Goal: Transaction & Acquisition: Purchase product/service

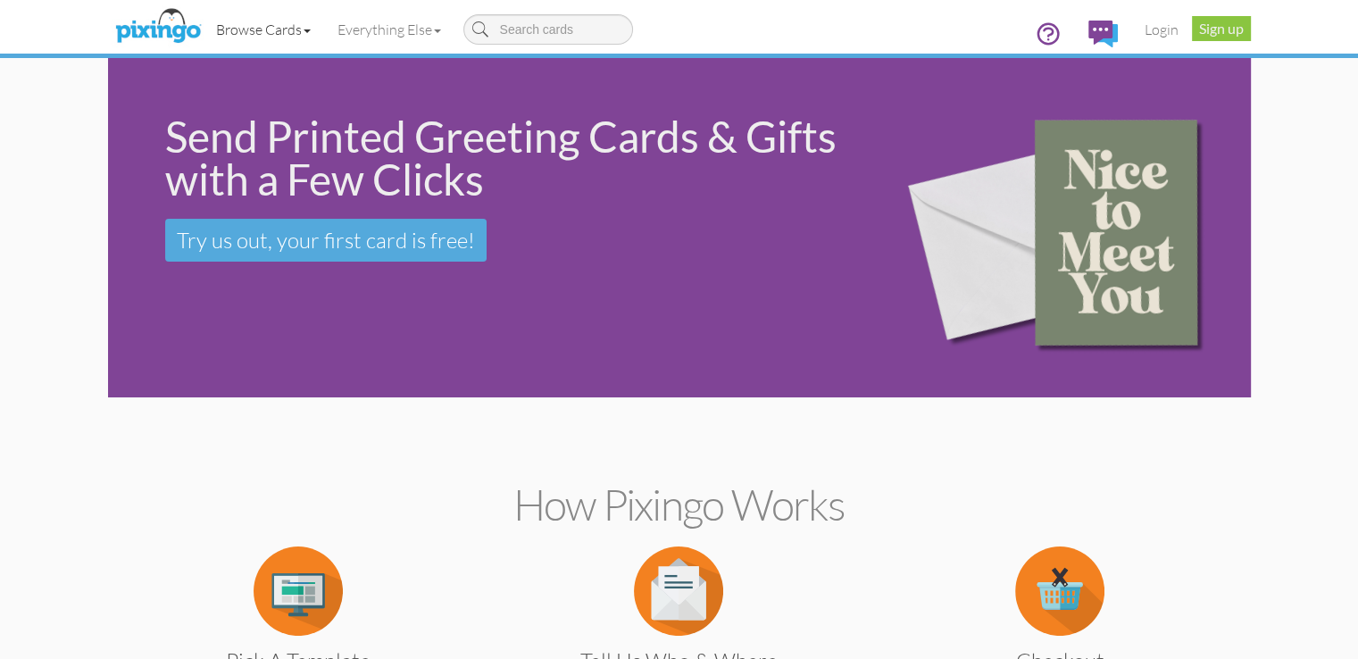
click at [304, 31] on span at bounding box center [307, 31] width 7 height 4
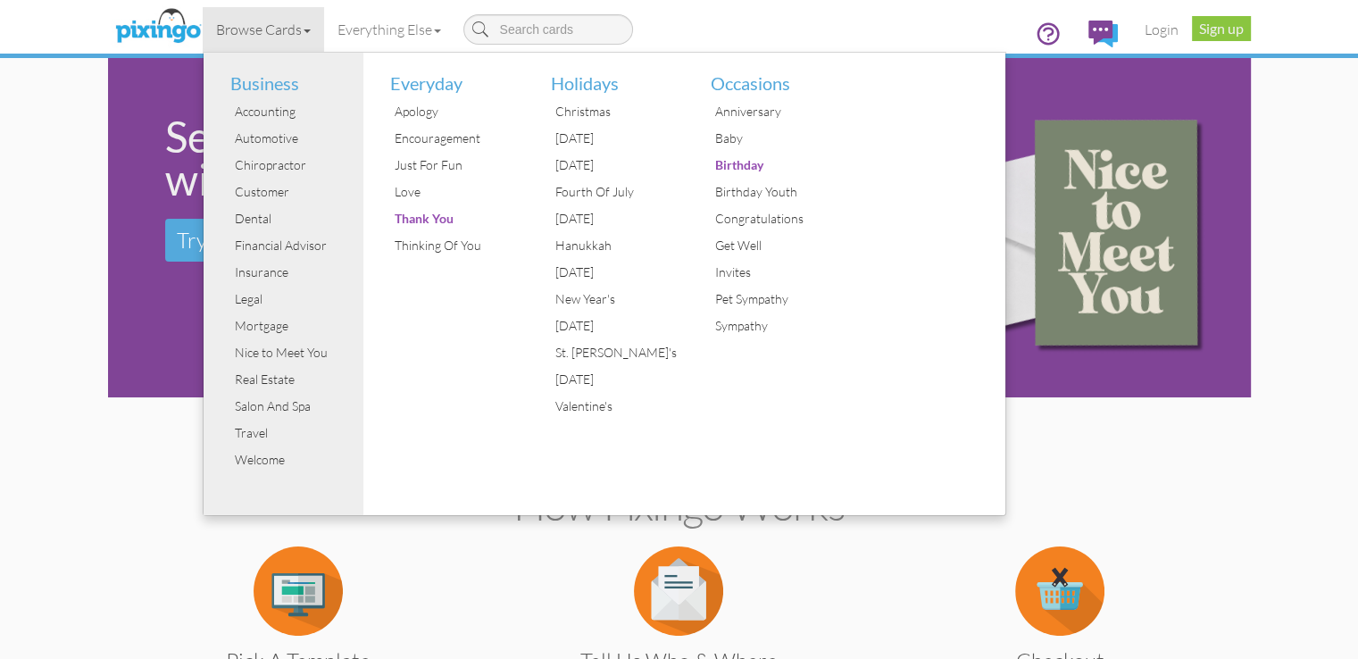
click at [1238, 465] on section "How Pixingo works Pick a Template Or make your own creations using our easy-to-…" at bounding box center [679, 599] width 1116 height 387
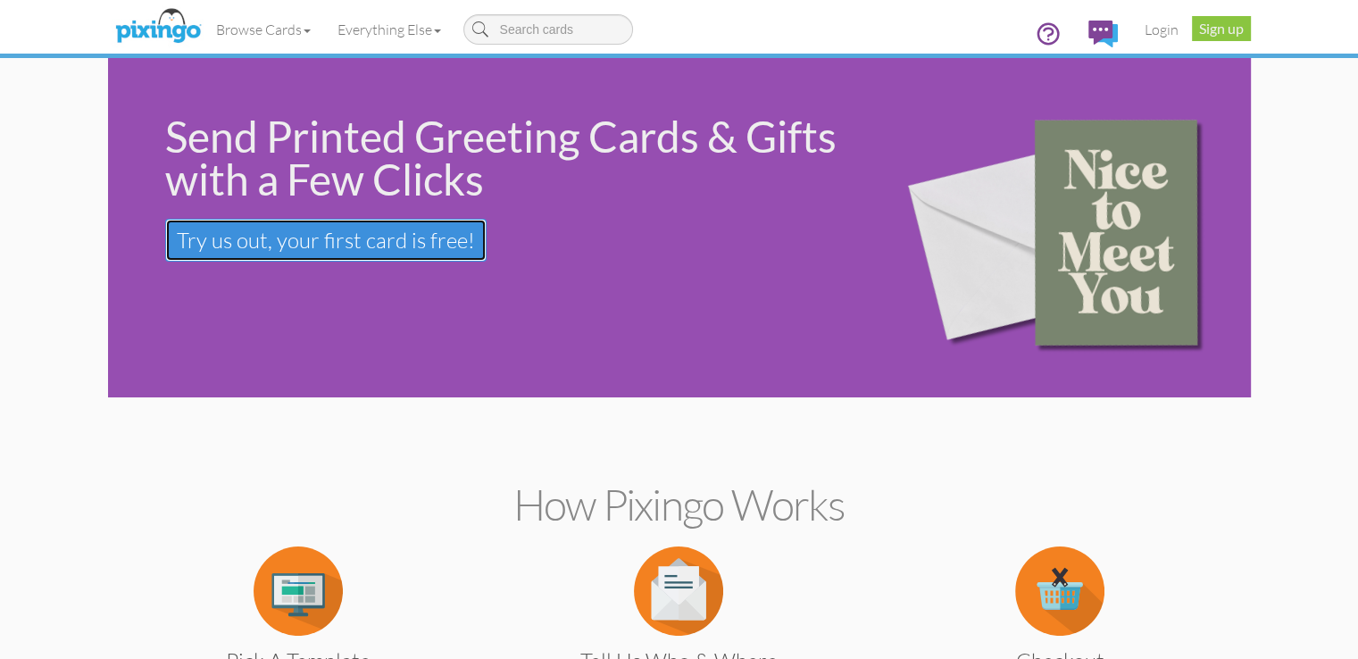
click at [165, 255] on link "Try us out, your first card is free! Your first card is free!" at bounding box center [325, 240] width 321 height 43
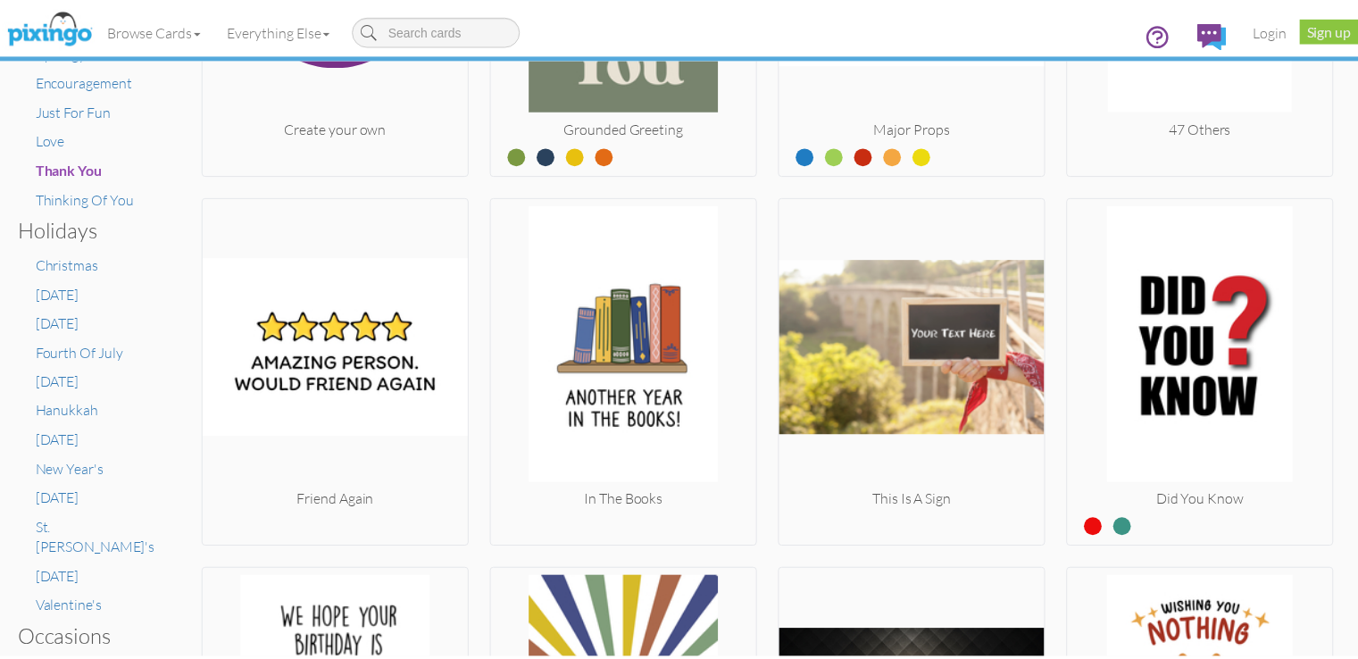
scroll to position [982, 0]
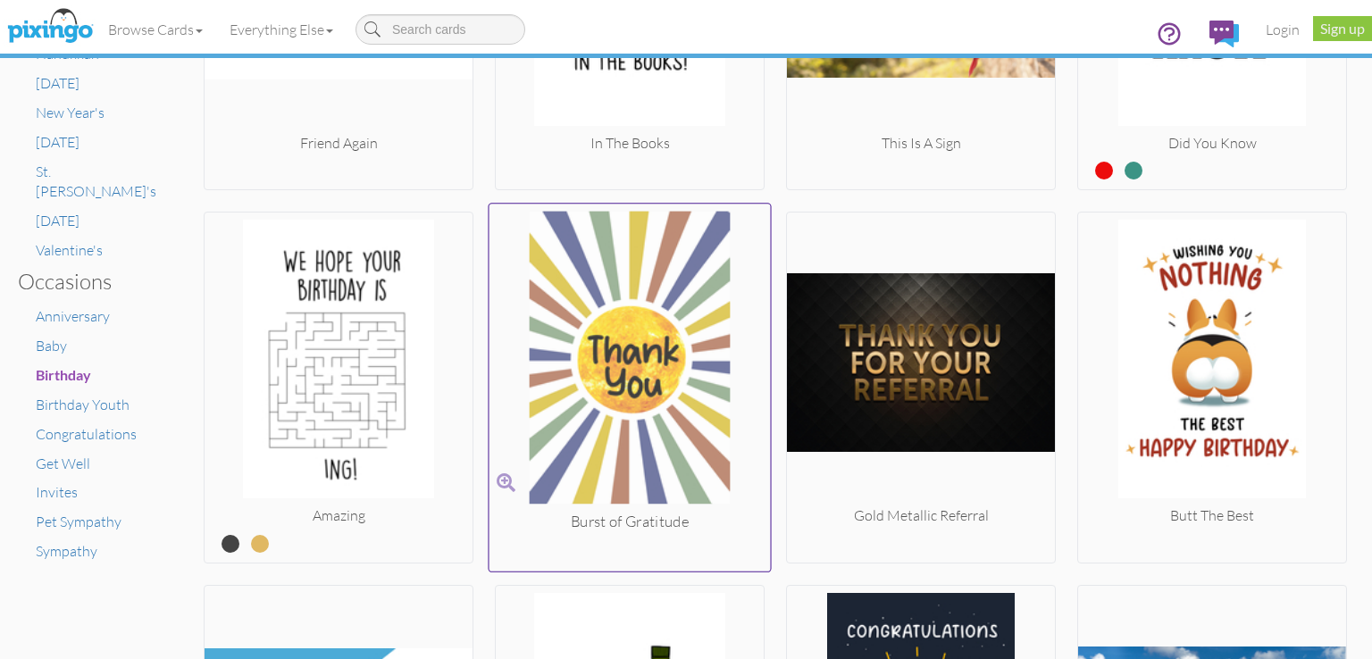
click at [664, 380] on img at bounding box center [629, 362] width 281 height 300
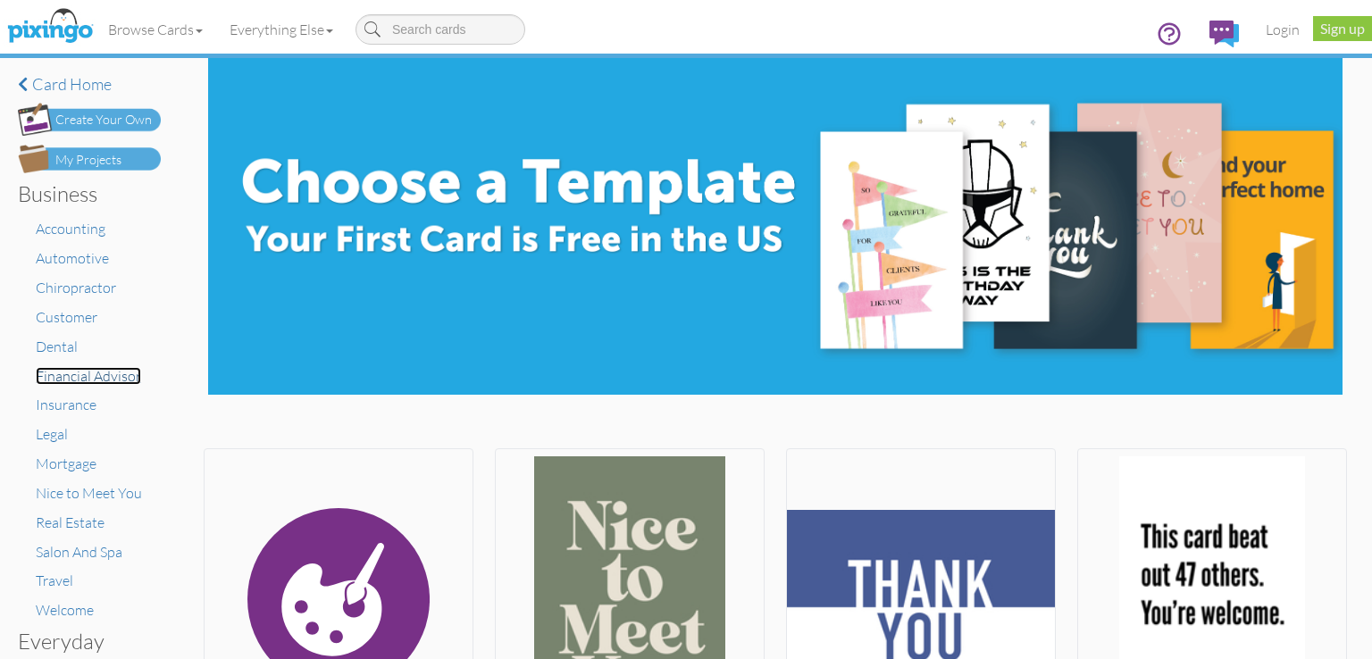
click at [75, 368] on span "Financial Advisor" at bounding box center [88, 376] width 105 height 18
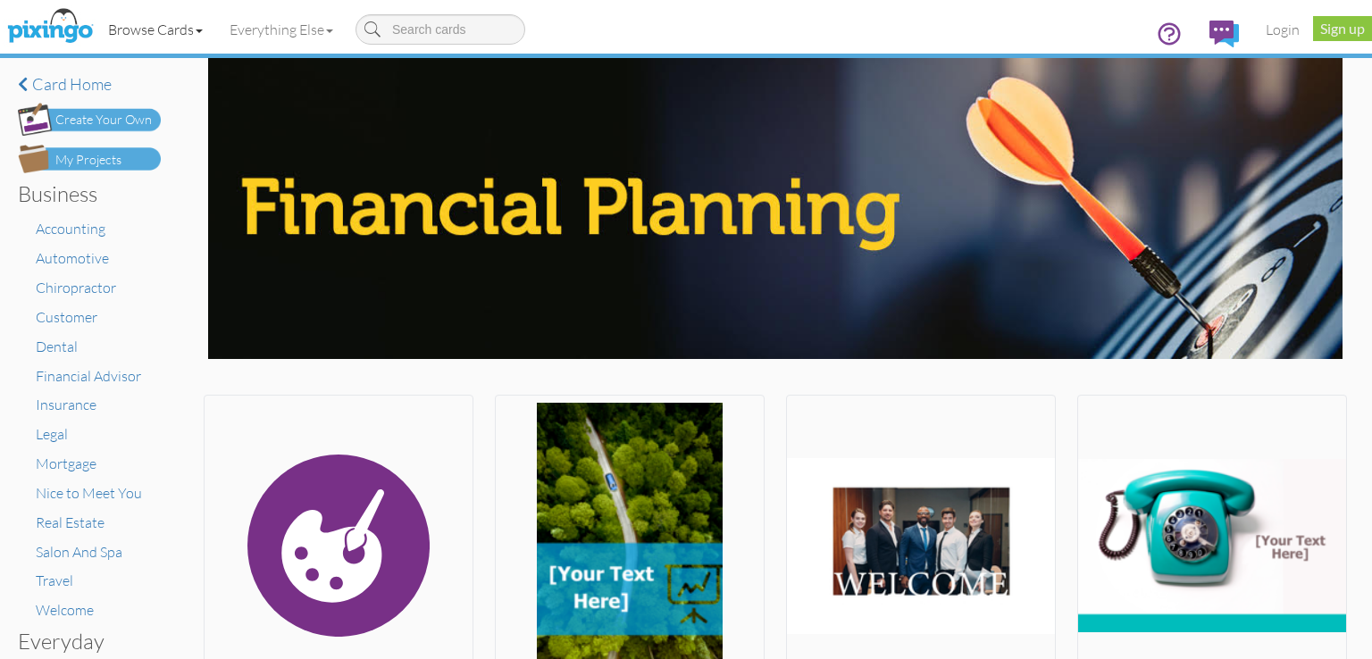
click at [172, 33] on link "Browse Cards" at bounding box center [155, 29] width 121 height 45
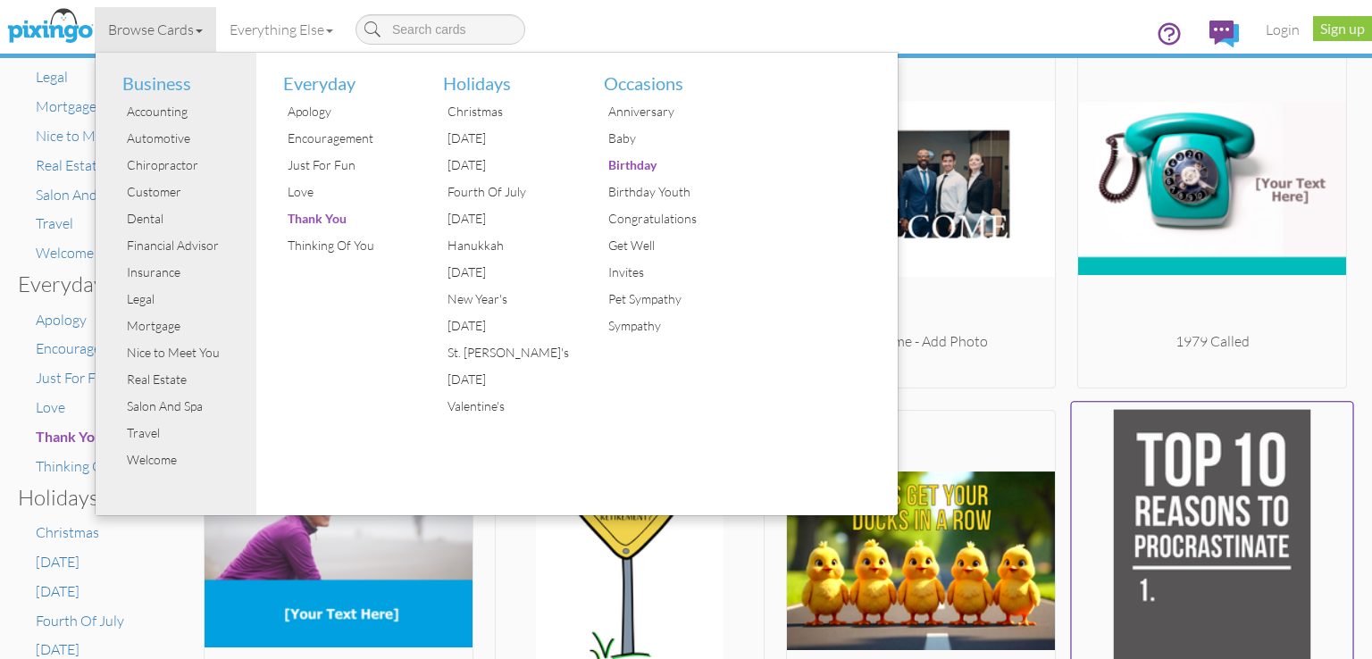
scroll to position [625, 0]
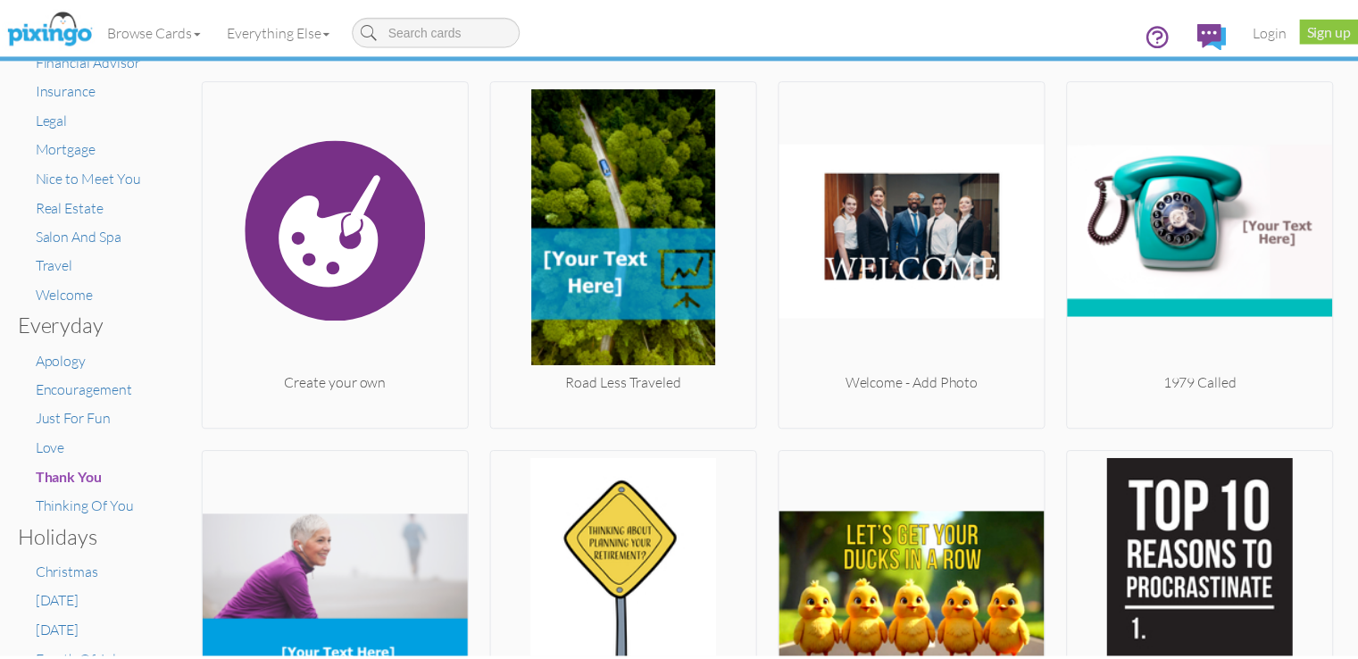
scroll to position [0, 0]
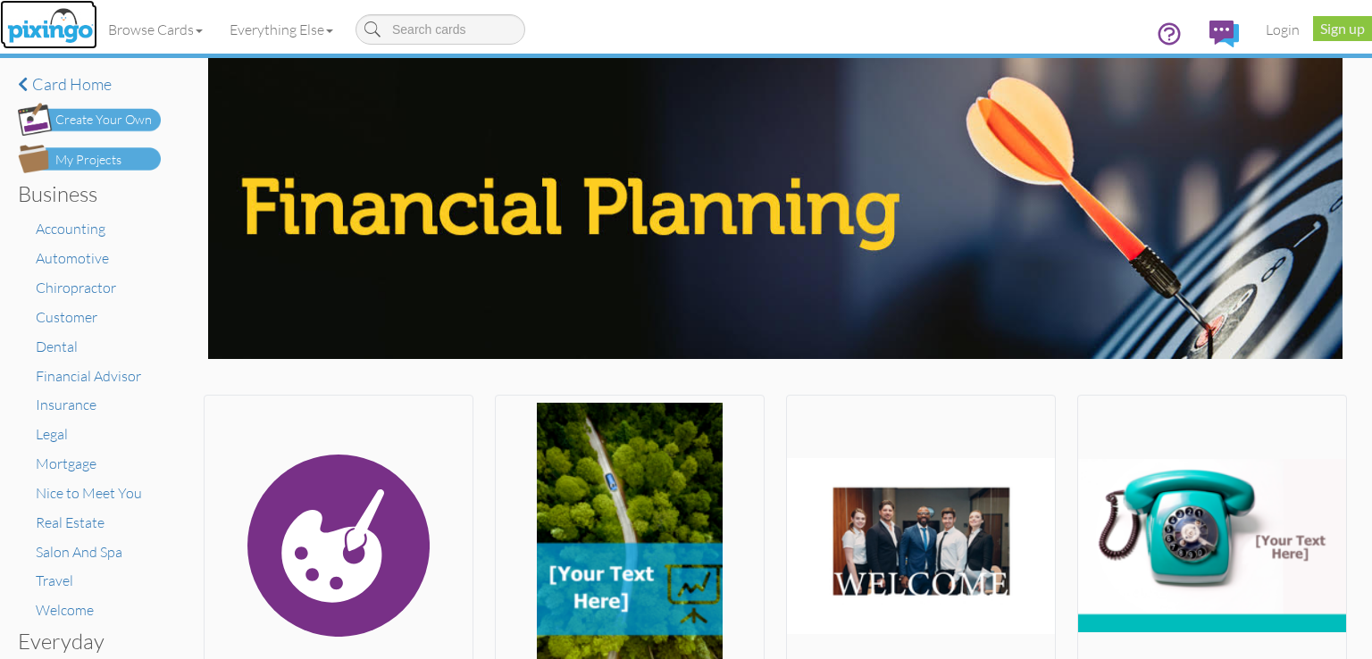
click at [77, 29] on img at bounding box center [50, 26] width 95 height 45
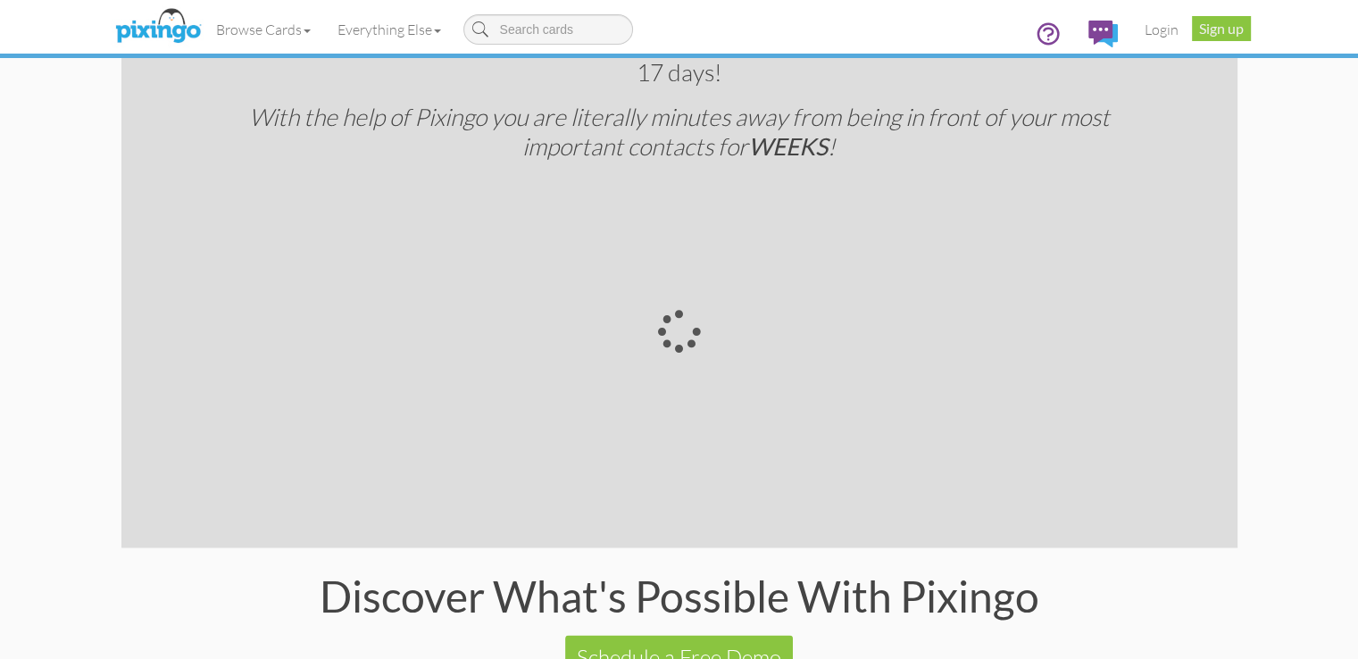
scroll to position [3534, 0]
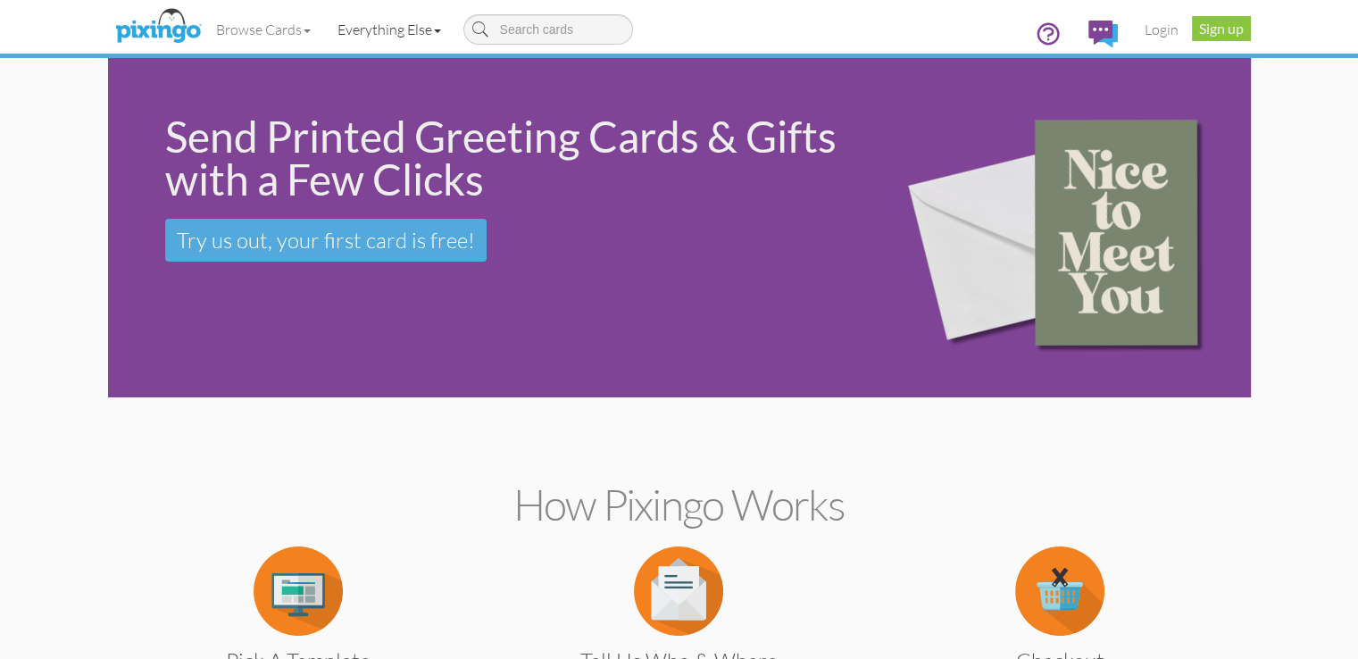
click at [324, 36] on link "Everything Else" at bounding box center [389, 29] width 130 height 45
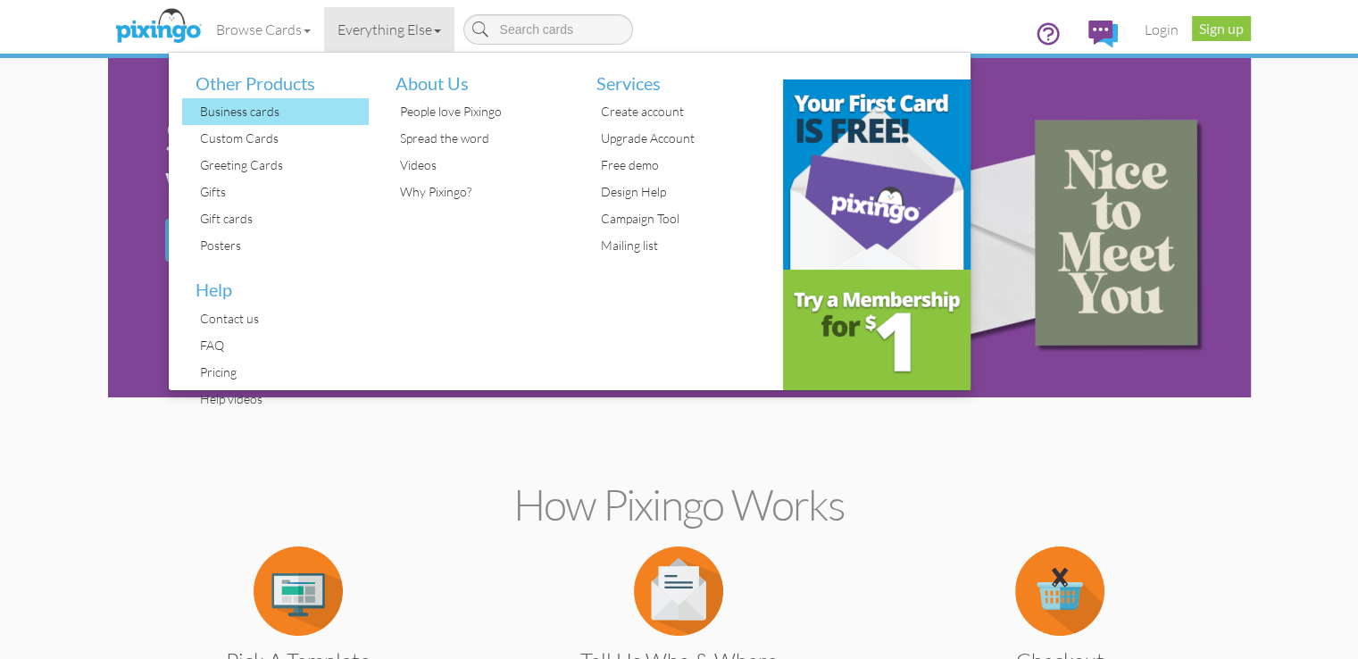
click at [196, 112] on div "Business cards" at bounding box center [283, 111] width 174 height 27
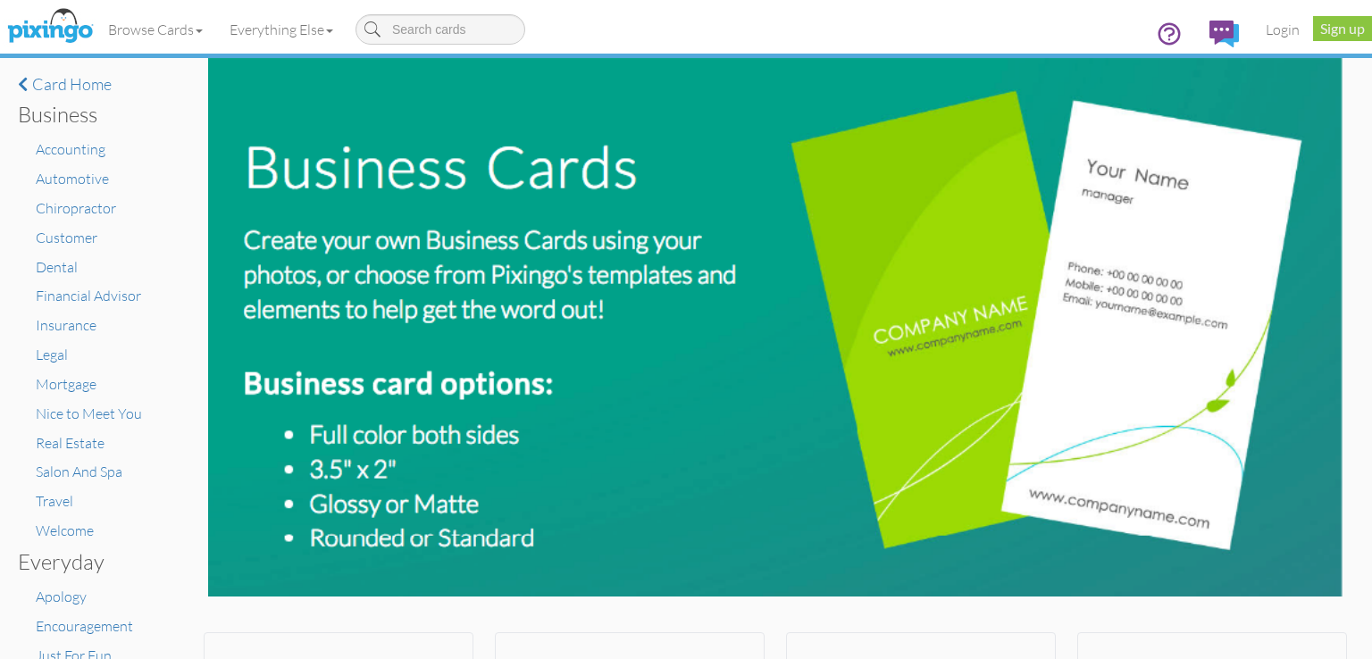
click at [86, 163] on ul "Accounting Automotive Chiropractor Customer Dental Financial Advisor Insurance …" at bounding box center [89, 340] width 143 height 402
click at [94, 150] on span "Accounting" at bounding box center [71, 149] width 70 height 18
